Goal: Task Accomplishment & Management: Use online tool/utility

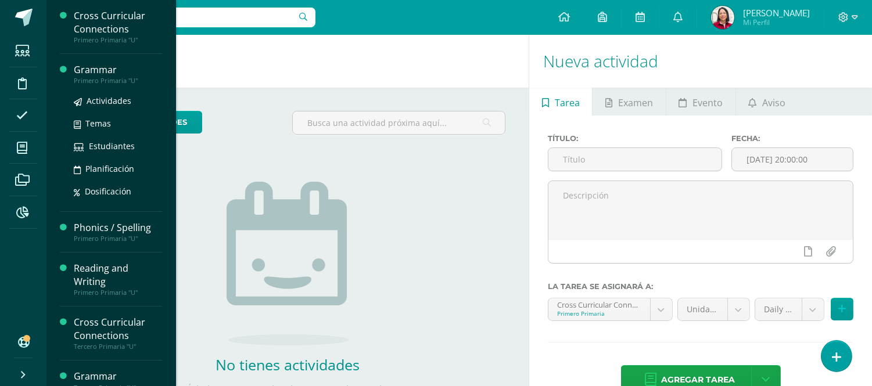
click at [106, 71] on div "Grammar" at bounding box center [118, 69] width 88 height 13
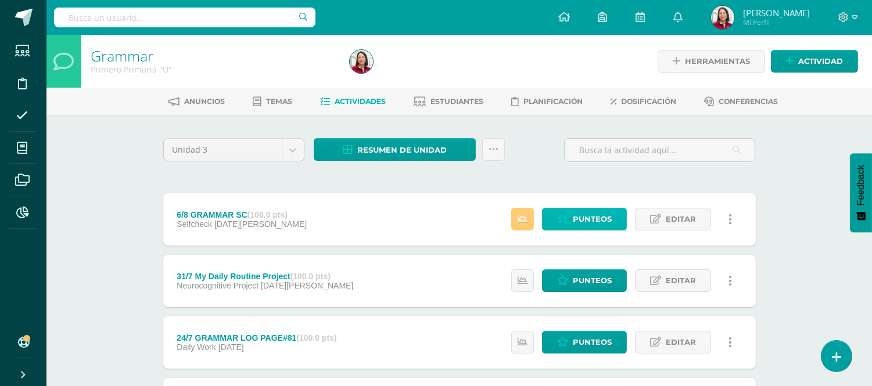
click at [580, 219] on span "Punteos" at bounding box center [592, 220] width 39 height 22
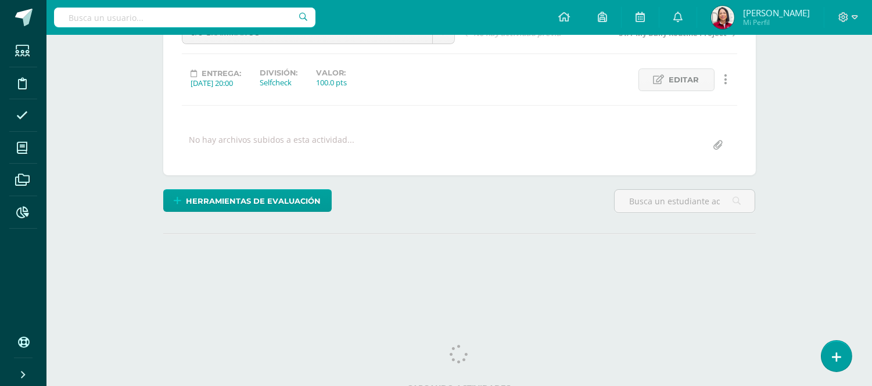
click at [872, 314] on html "Estudiantes Disciplina Asistencia Mis cursos Archivos Reportes Soporte Ayuda Re…" at bounding box center [436, 94] width 872 height 460
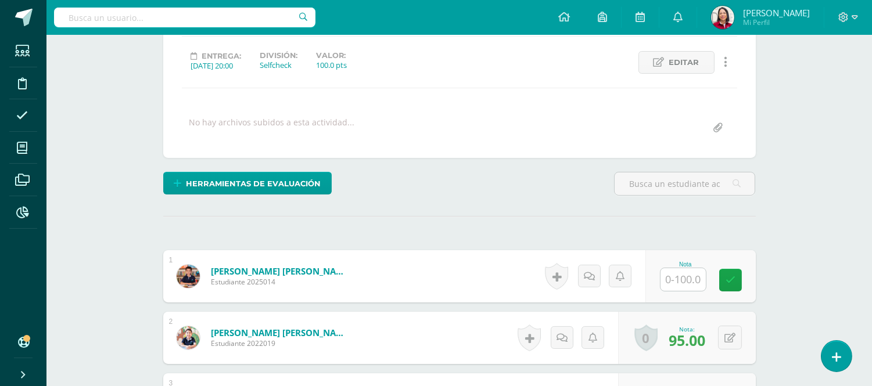
scroll to position [154, 0]
click at [696, 276] on input "text" at bounding box center [683, 279] width 45 height 23
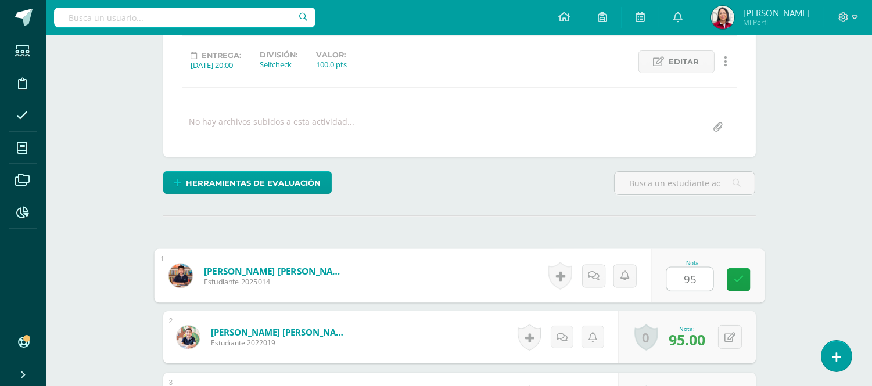
type input "95"
click at [827, 166] on div "Grammar Primero Primaria "U" Herramientas Detalle de asistencias Actividad Anun…" at bounding box center [459, 374] width 826 height 986
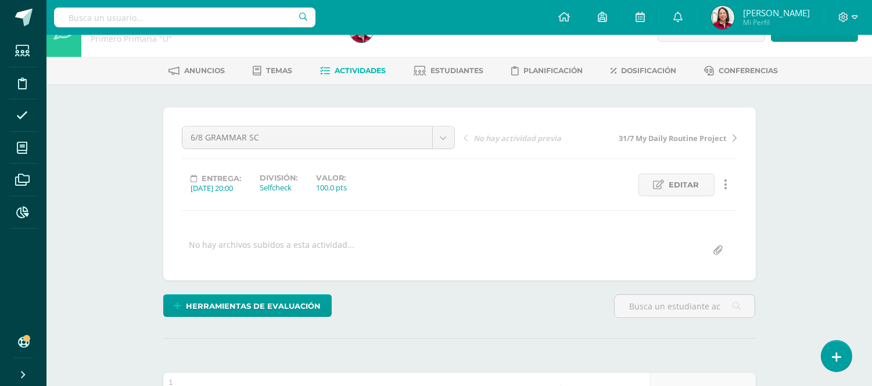
scroll to position [0, 0]
